Goal: Task Accomplishment & Management: Complete application form

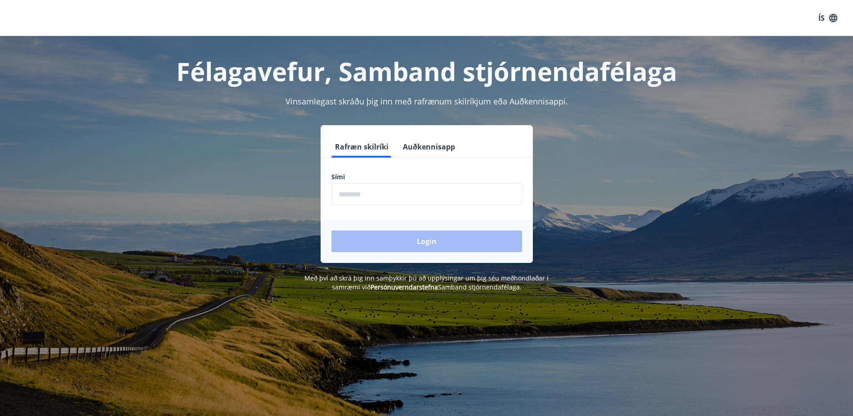
click at [406, 195] on input "phone" at bounding box center [426, 194] width 191 height 22
type input "********"
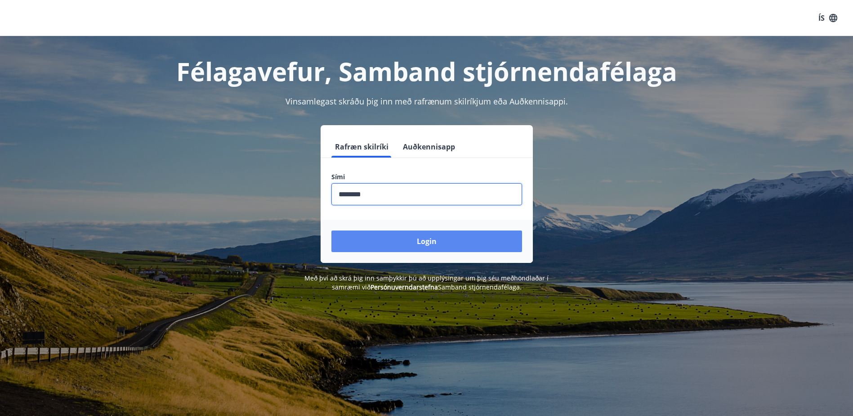
click at [456, 242] on button "Login" at bounding box center [426, 241] width 191 height 22
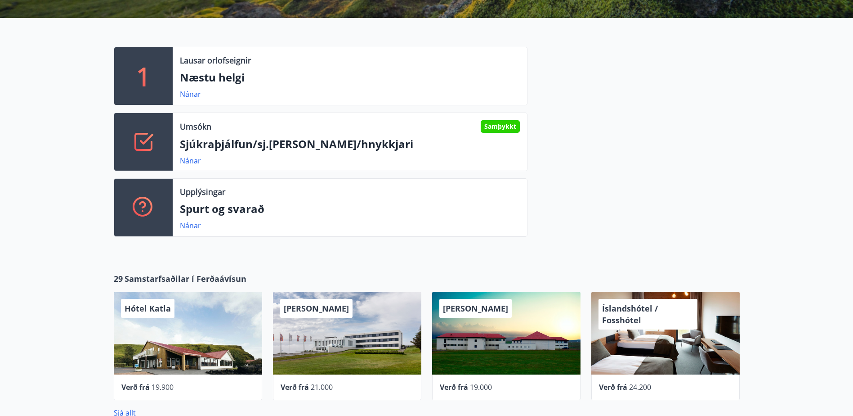
scroll to position [315, 0]
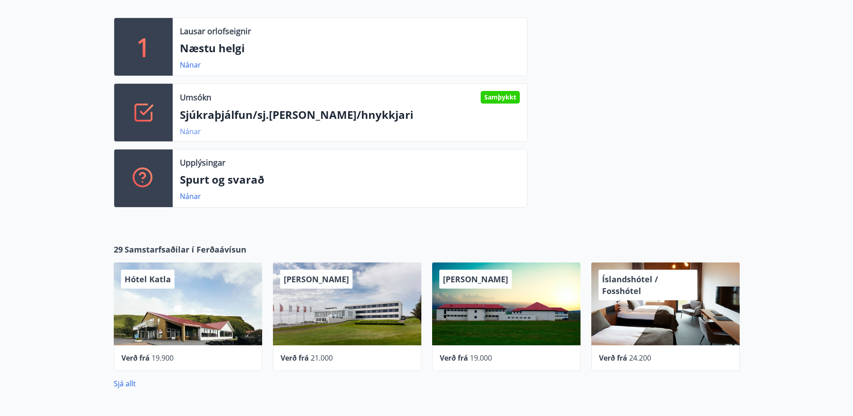
click at [186, 132] on link "Nánar" at bounding box center [190, 131] width 21 height 10
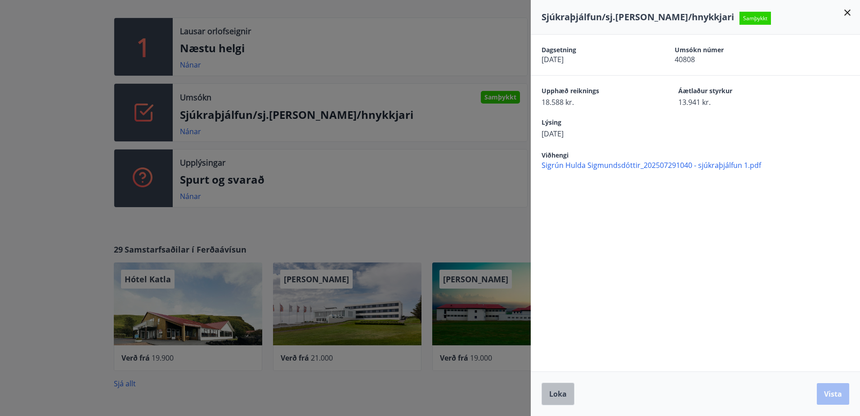
click at [557, 397] on span "Loka" at bounding box center [558, 394] width 18 height 10
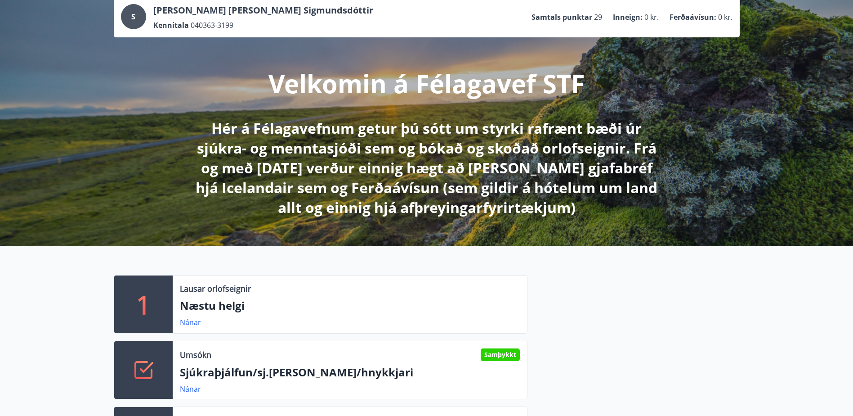
scroll to position [0, 0]
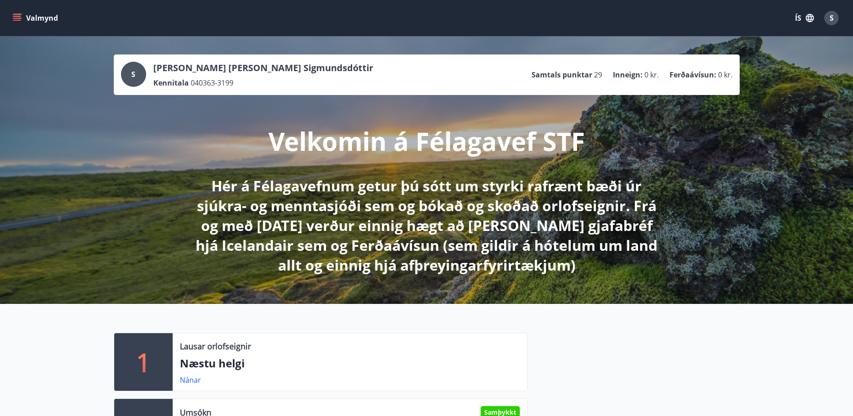
click at [45, 19] on button "Valmynd" at bounding box center [36, 18] width 51 height 16
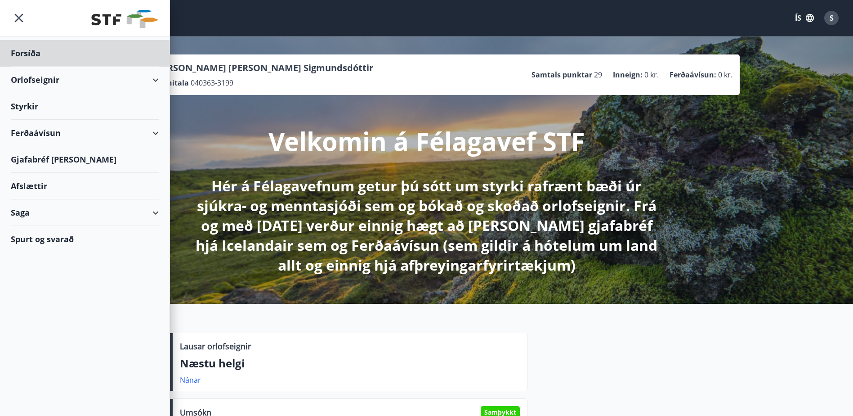
click at [31, 67] on div "Styrkir" at bounding box center [85, 53] width 148 height 27
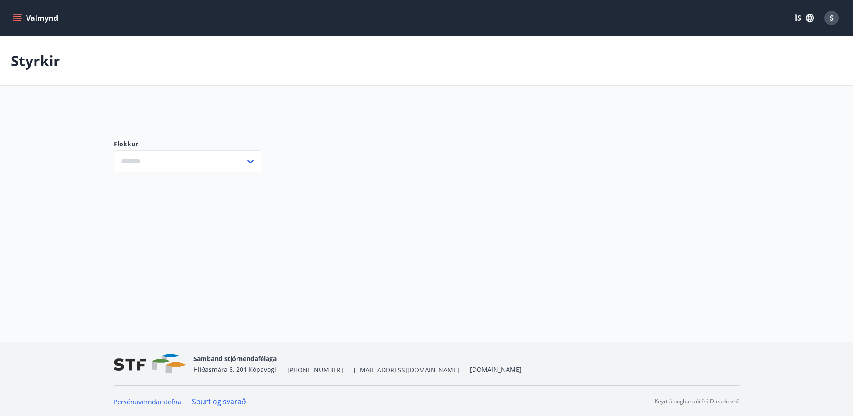
type input "***"
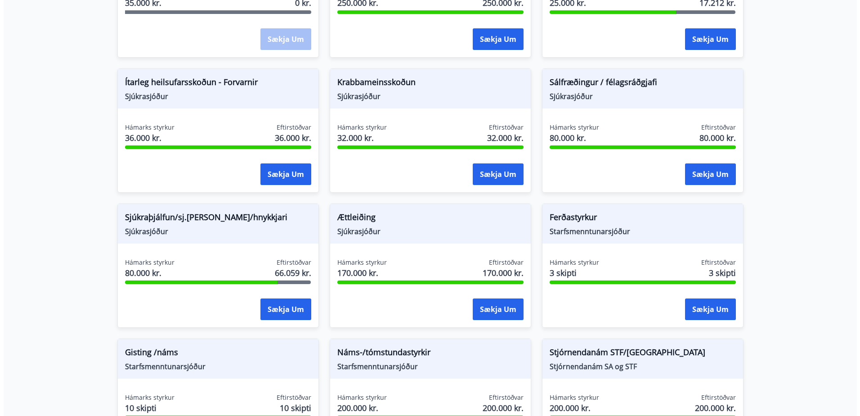
scroll to position [585, 0]
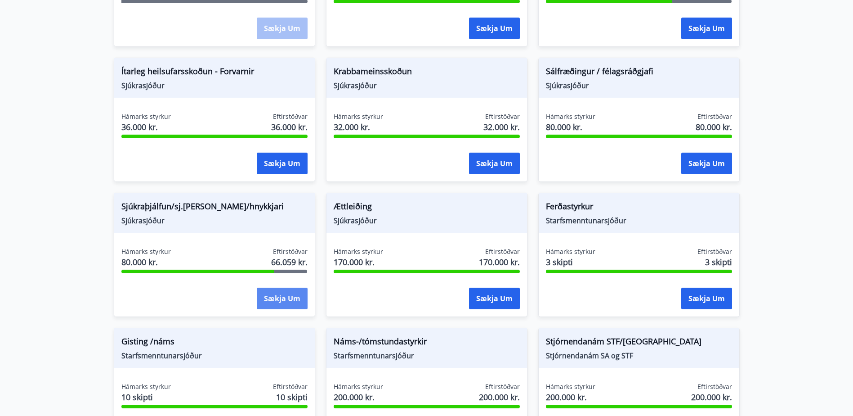
click at [300, 301] on button "Sækja um" at bounding box center [282, 298] width 51 height 22
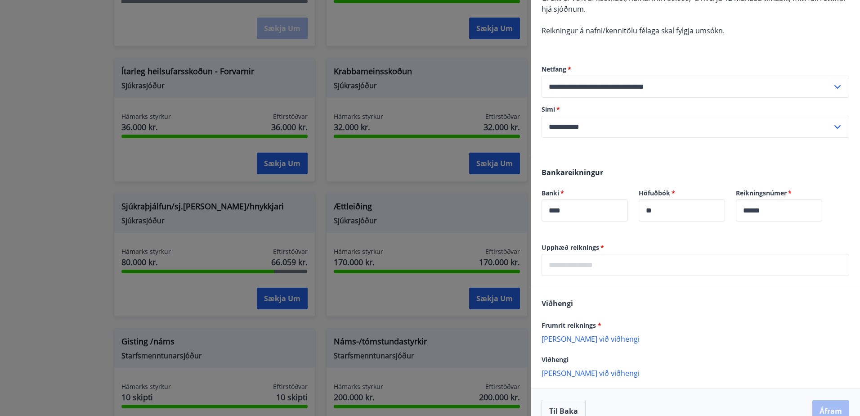
scroll to position [173, 0]
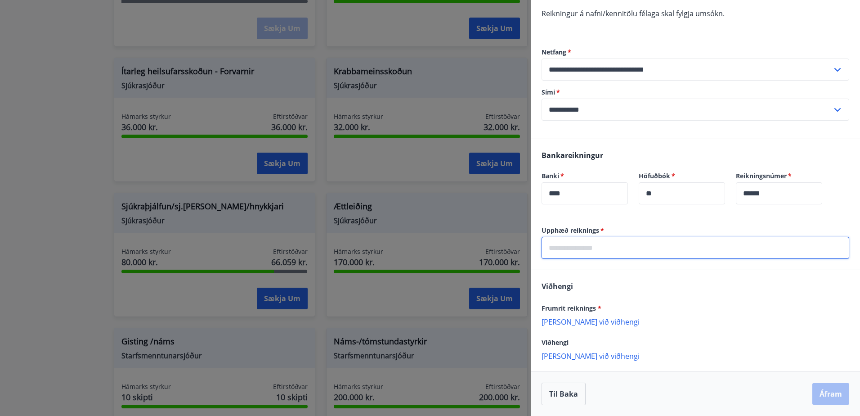
click at [628, 251] on input "text" at bounding box center [695, 248] width 308 height 22
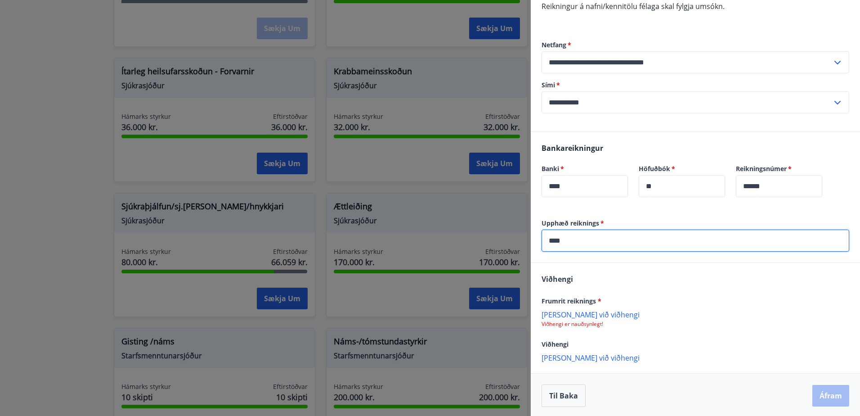
scroll to position [182, 0]
type input "****"
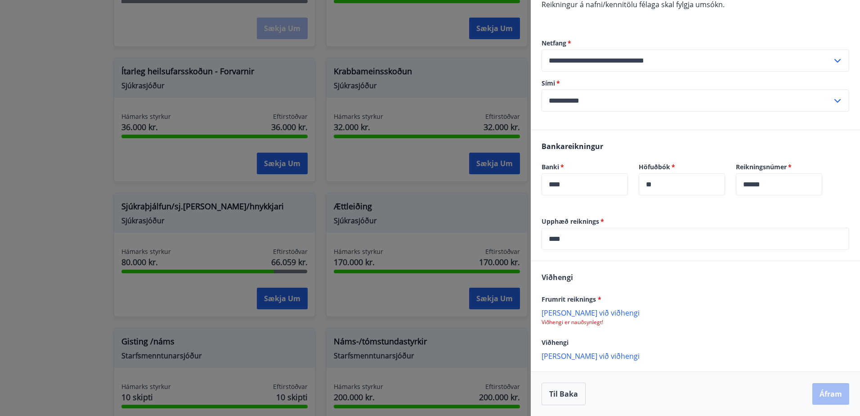
click at [574, 357] on p "[PERSON_NAME] við viðhengi" at bounding box center [695, 355] width 308 height 9
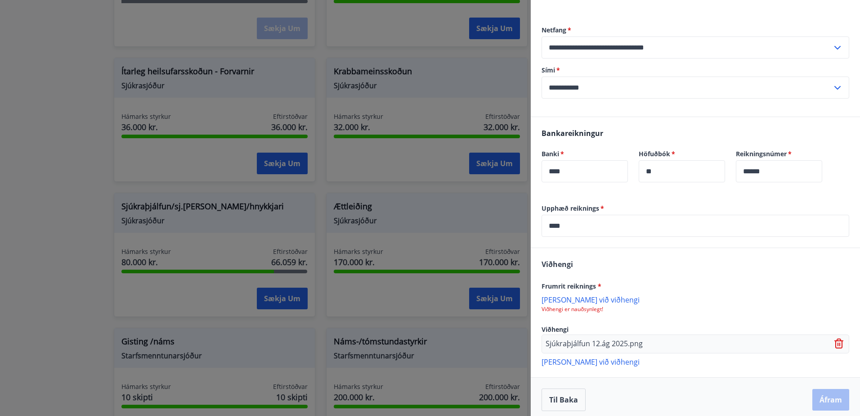
scroll to position [201, 0]
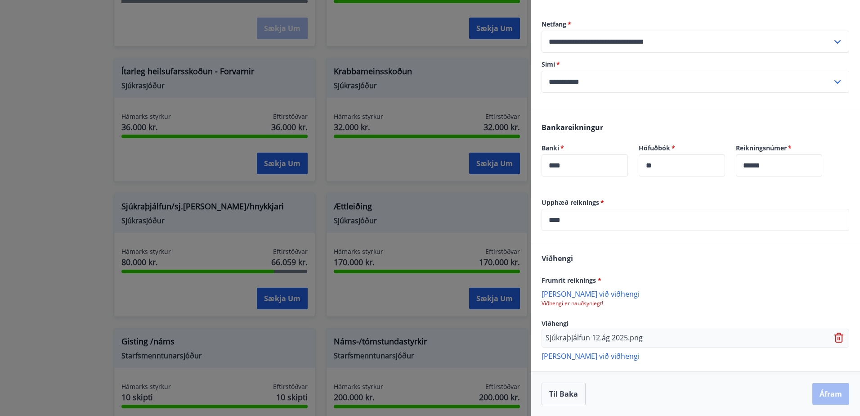
click at [835, 338] on icon at bounding box center [838, 337] width 9 height 10
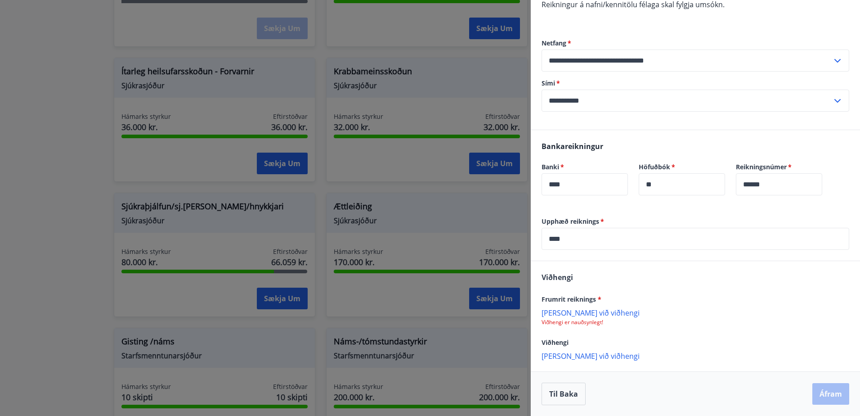
scroll to position [182, 0]
click at [573, 313] on p "[PERSON_NAME] við viðhengi" at bounding box center [695, 312] width 308 height 9
click at [832, 393] on button "Áfram" at bounding box center [830, 394] width 37 height 22
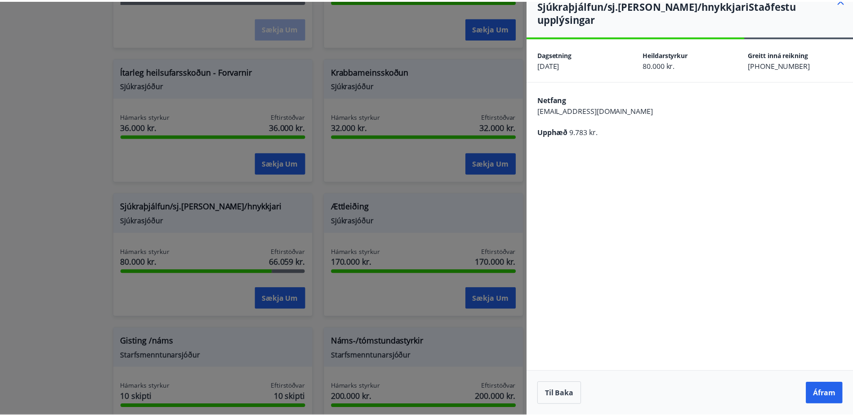
scroll to position [0, 0]
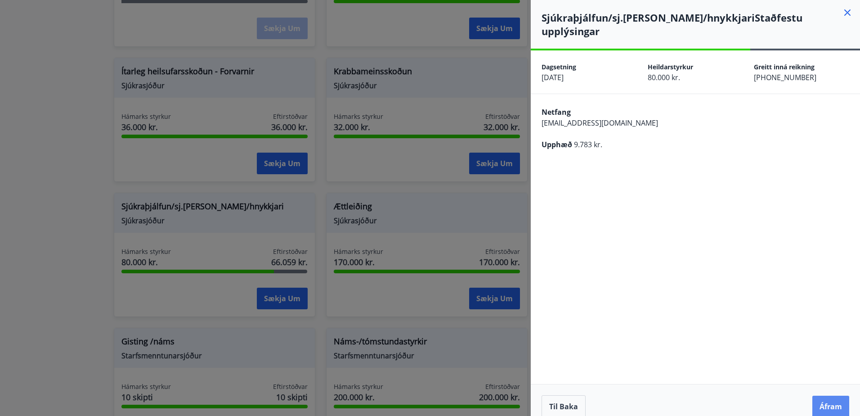
click at [832, 397] on button "Áfram" at bounding box center [830, 406] width 37 height 22
click at [845, 45] on icon "Close" at bounding box center [841, 44] width 11 height 11
click at [831, 395] on button "Áfram" at bounding box center [830, 406] width 37 height 22
click at [835, 395] on button "Áfram" at bounding box center [830, 406] width 37 height 22
click at [838, 45] on icon "Close" at bounding box center [841, 44] width 11 height 11
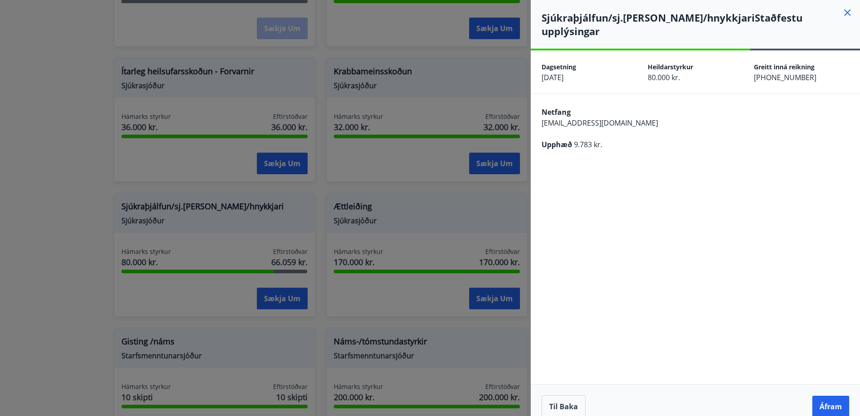
click at [847, 13] on icon at bounding box center [847, 12] width 1 height 1
